Goal: Find specific page/section: Find specific page/section

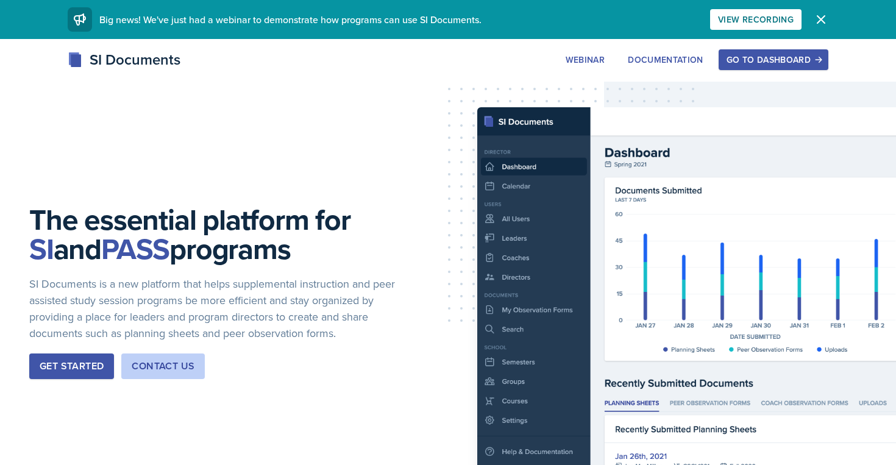
click at [735, 57] on div "Go to Dashboard" at bounding box center [773, 60] width 94 height 10
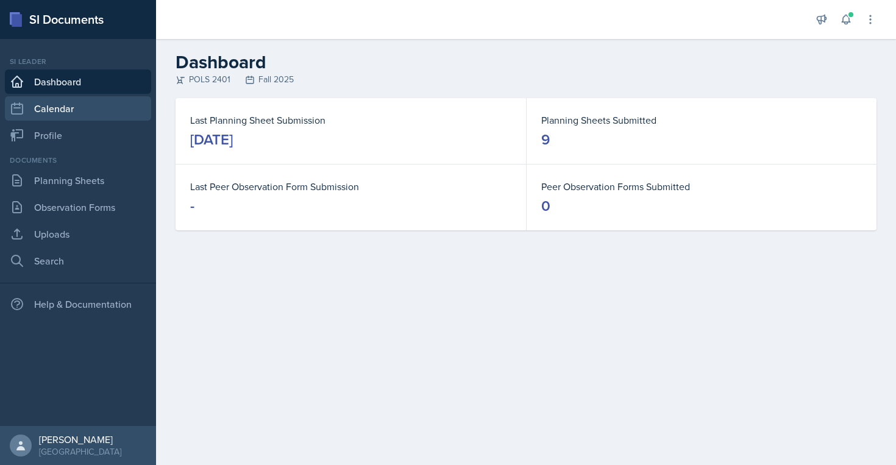
click at [106, 107] on link "Calendar" at bounding box center [78, 108] width 146 height 24
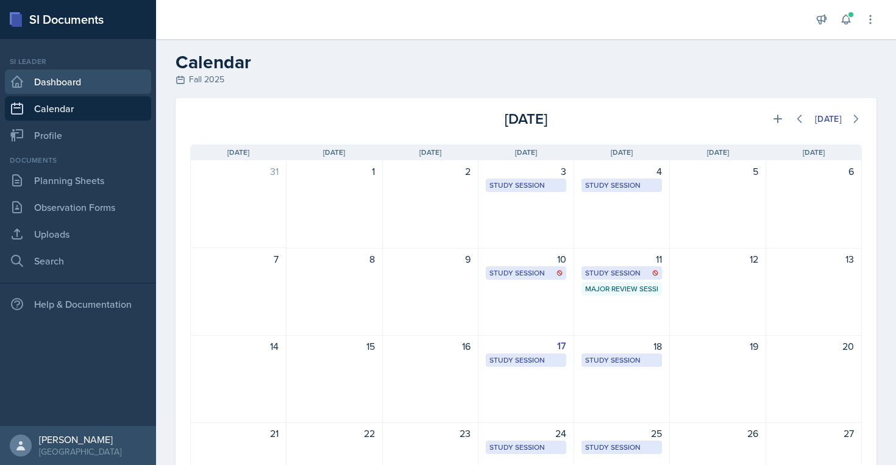
click at [107, 86] on link "Dashboard" at bounding box center [78, 81] width 146 height 24
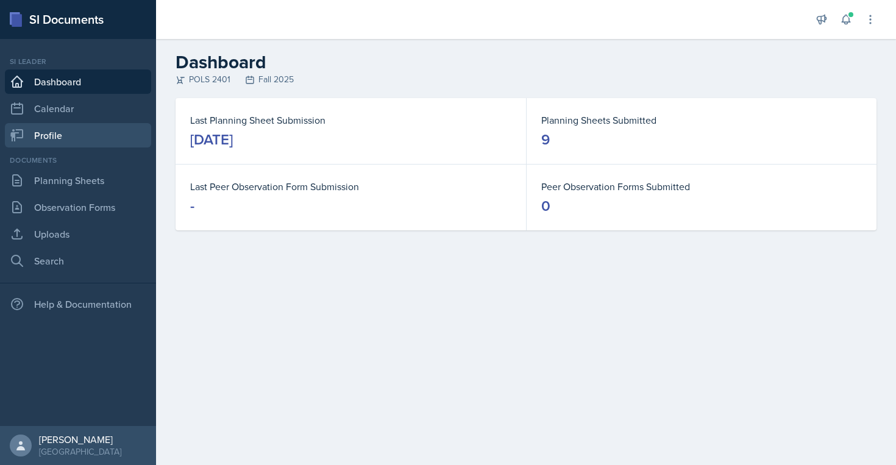
click at [91, 139] on link "Profile" at bounding box center [78, 135] width 146 height 24
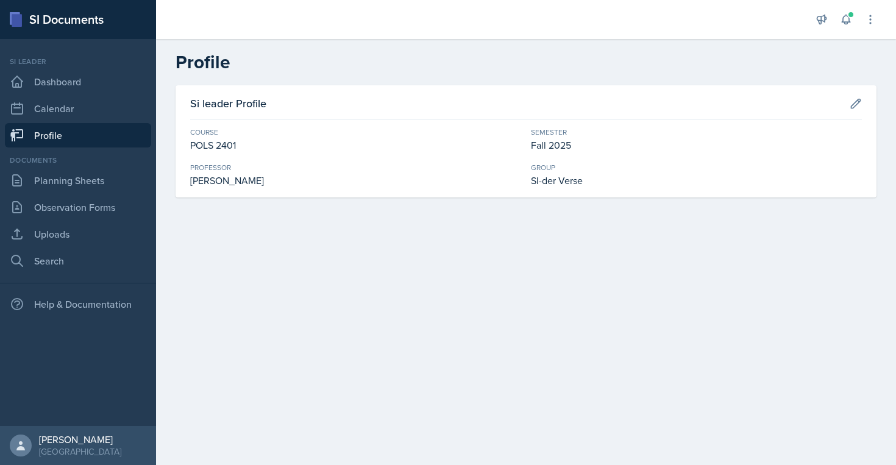
click at [80, 193] on div "Documents Planning Sheets Observation Forms Uploads Search" at bounding box center [78, 214] width 146 height 118
click at [80, 190] on link "Planning Sheets" at bounding box center [78, 180] width 146 height 24
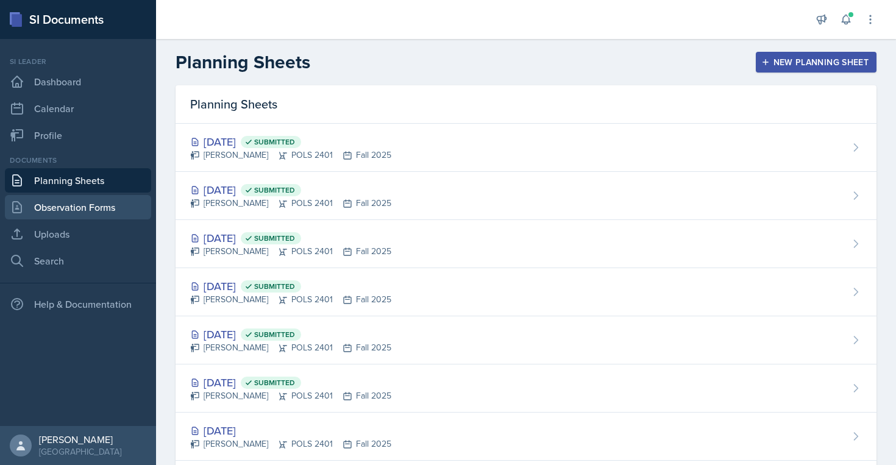
click at [80, 208] on link "Observation Forms" at bounding box center [78, 207] width 146 height 24
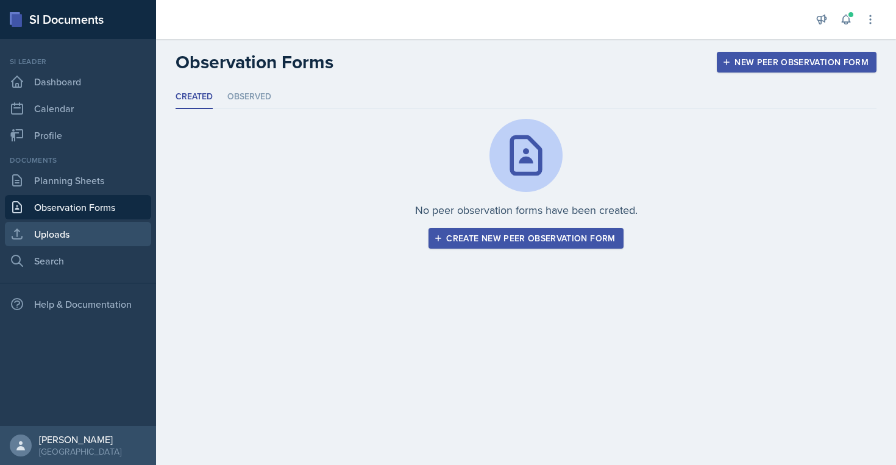
click at [74, 231] on link "Uploads" at bounding box center [78, 234] width 146 height 24
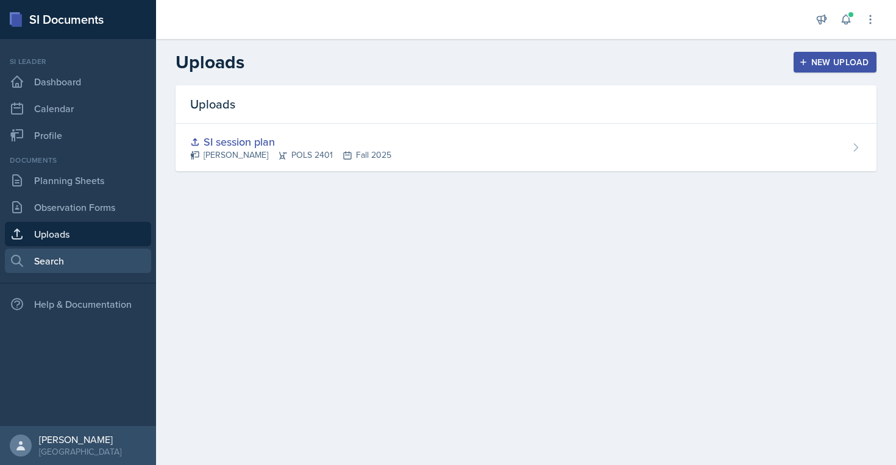
click at [71, 259] on link "Search" at bounding box center [78, 261] width 146 height 24
select select "all"
select select "1"
